Goal: Find specific page/section: Find specific page/section

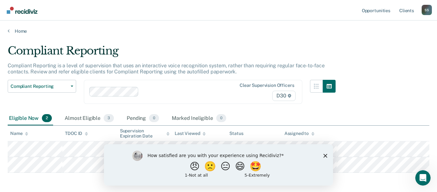
click at [325, 154] on icon "Close survey" at bounding box center [325, 155] width 4 height 4
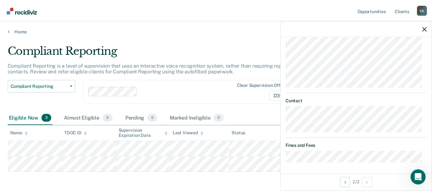
scroll to position [271, 0]
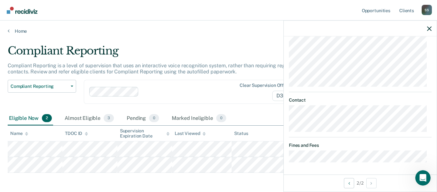
click at [148, 38] on main "Compliant Reporting Compliant Reporting is a level of supervision that uses an …" at bounding box center [218, 112] width 437 height 156
click at [407, 10] on link "Client s" at bounding box center [406, 10] width 17 height 20
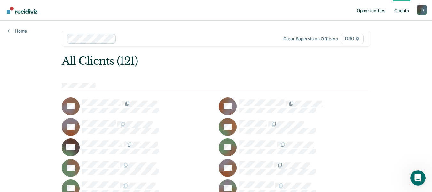
click at [377, 9] on link "Opportunities" at bounding box center [371, 10] width 31 height 20
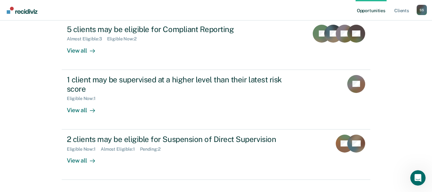
scroll to position [78, 0]
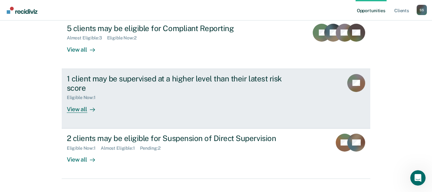
click at [76, 107] on div "View all" at bounding box center [85, 106] width 36 height 12
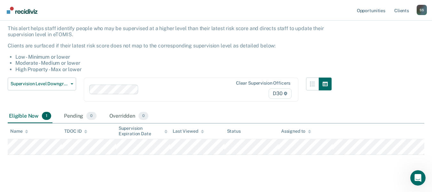
scroll to position [46, 0]
